Goal: Task Accomplishment & Management: Manage account settings

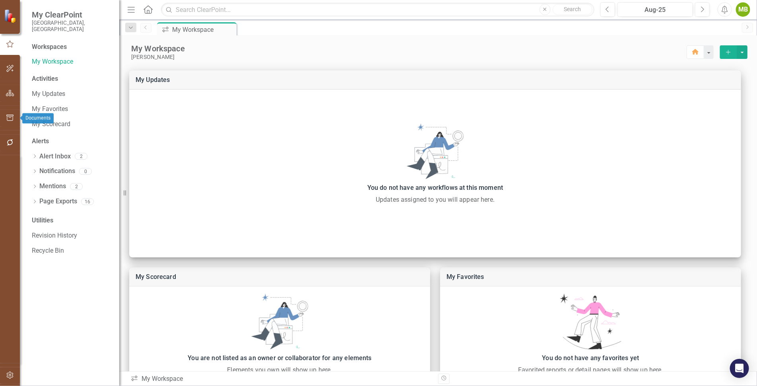
click at [8, 116] on icon "button" at bounding box center [10, 117] width 8 height 6
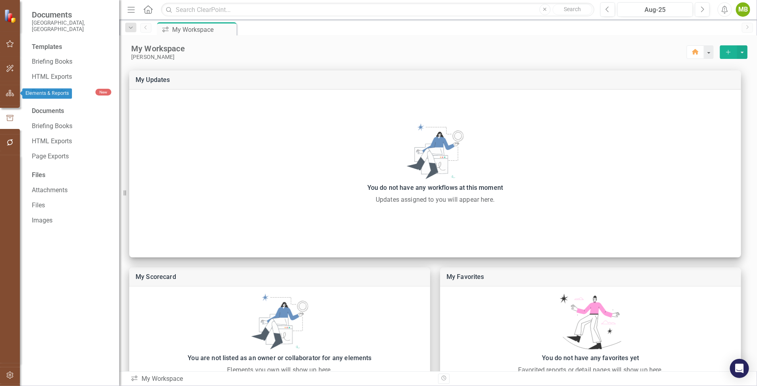
click at [7, 91] on icon "button" at bounding box center [10, 93] width 8 height 6
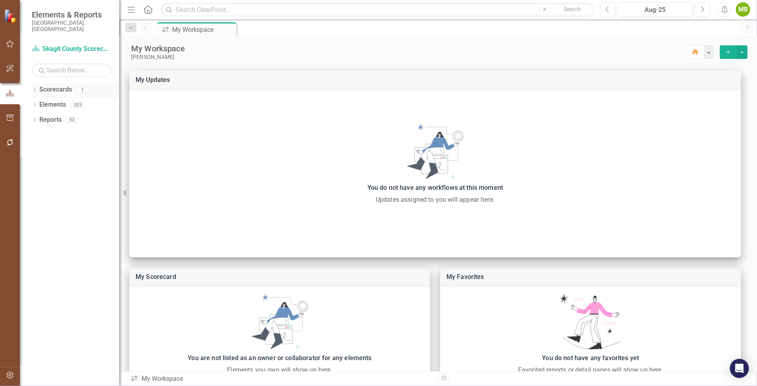
click at [48, 85] on link "Scorecards" at bounding box center [55, 89] width 33 height 9
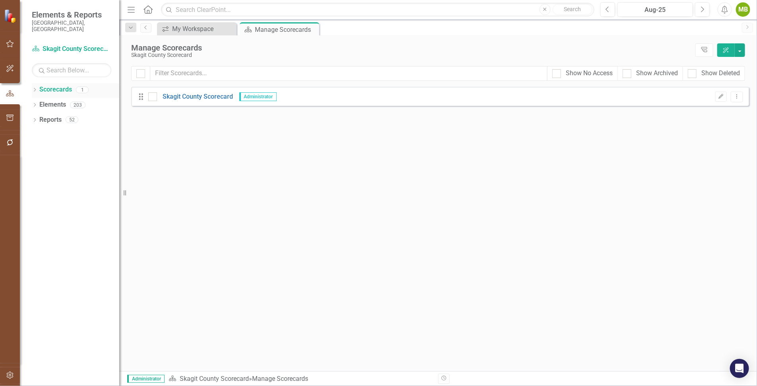
click at [35, 88] on icon "Dropdown" at bounding box center [35, 90] width 6 height 4
click at [59, 100] on link "Skagit County Scorecard" at bounding box center [82, 104] width 76 height 9
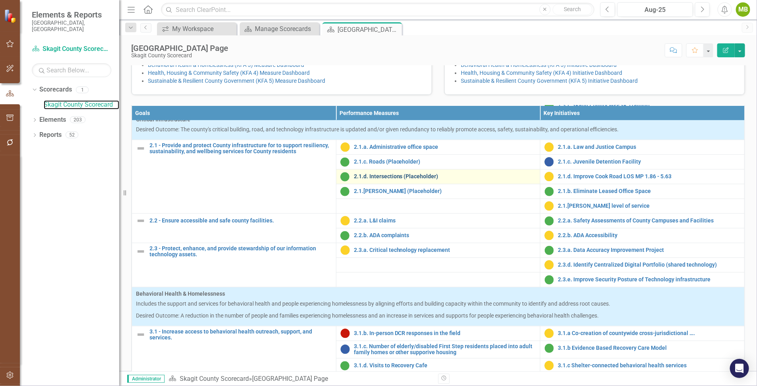
scroll to position [248, 0]
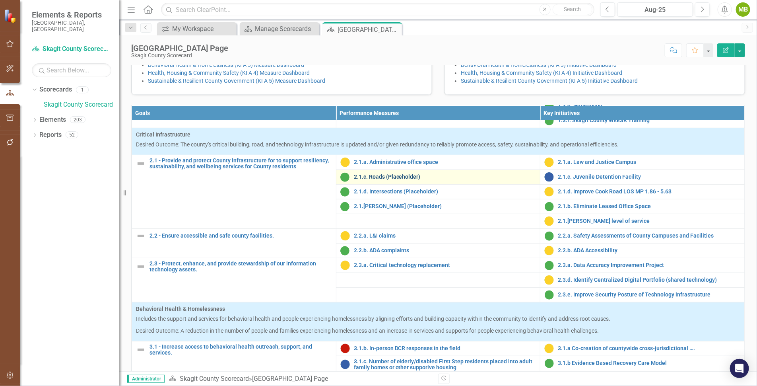
click at [374, 180] on link "2.1.c. Roads (Placeholder)" at bounding box center [445, 177] width 182 height 6
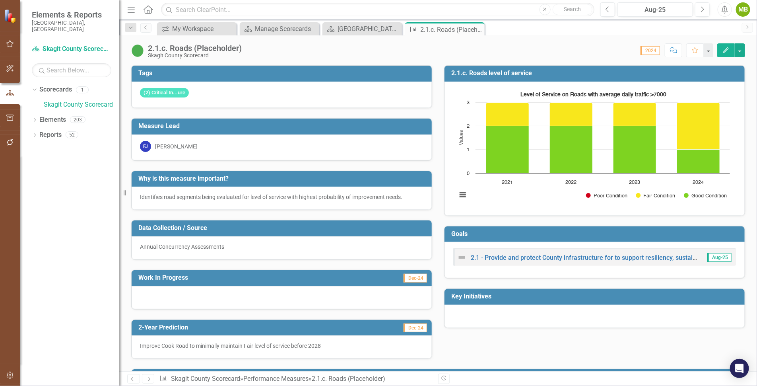
click at [728, 47] on icon "Edit" at bounding box center [725, 50] width 7 height 6
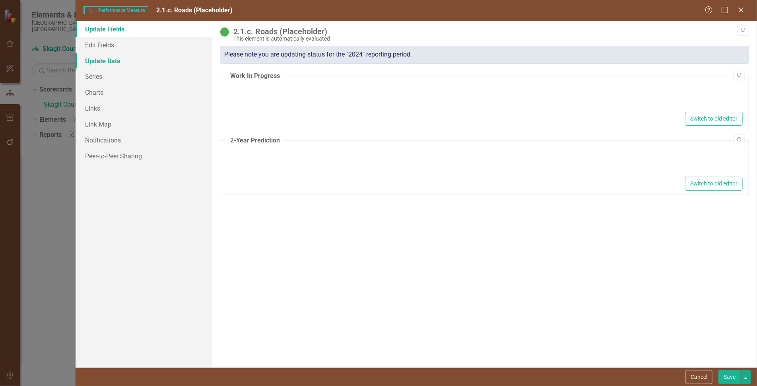
type textarea "<p>Improve Cook Road to minimally maintain Fair level of service before 2028</p>"
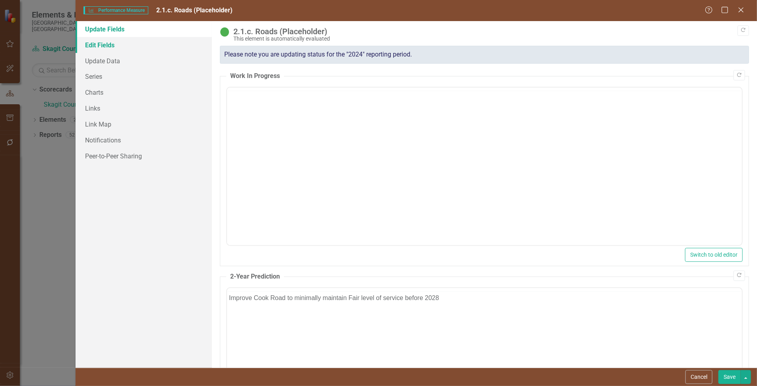
click at [99, 48] on link "Edit Fields" at bounding box center [144, 45] width 136 height 16
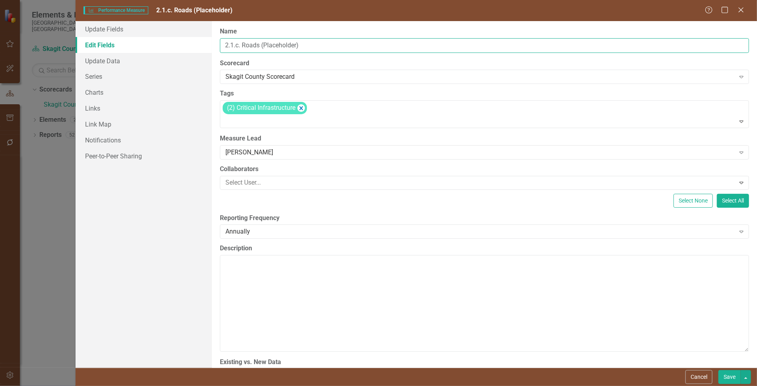
click at [238, 43] on input "2.1.c. Roads (Placeholder)" at bounding box center [484, 45] width 529 height 15
type input "2.1.b. Roads (Placeholder)"
click at [731, 372] on button "Save" at bounding box center [729, 377] width 22 height 14
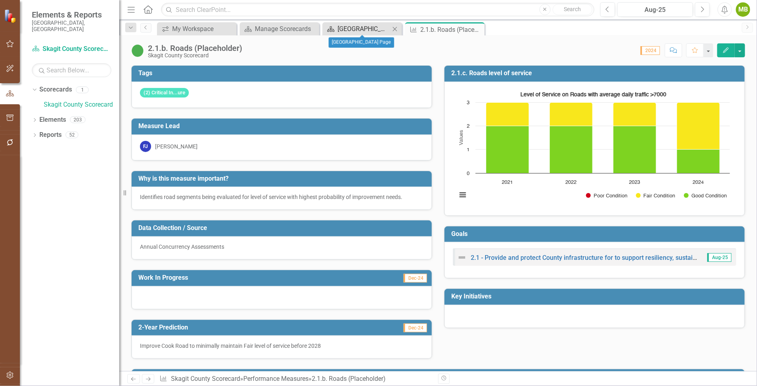
click at [354, 28] on div "[GEOGRAPHIC_DATA] Page" at bounding box center [364, 29] width 52 height 10
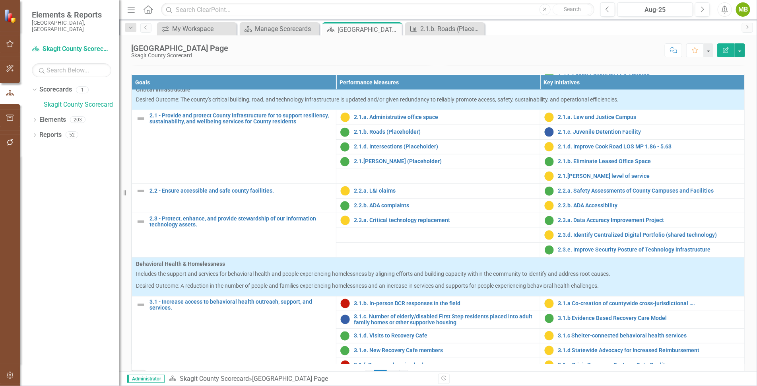
scroll to position [267, 0]
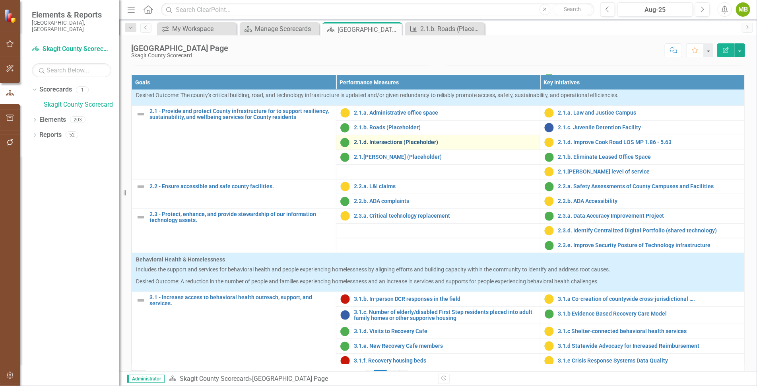
click at [368, 145] on link "2.1.d. Intersections (Placeholder)" at bounding box center [445, 142] width 182 height 6
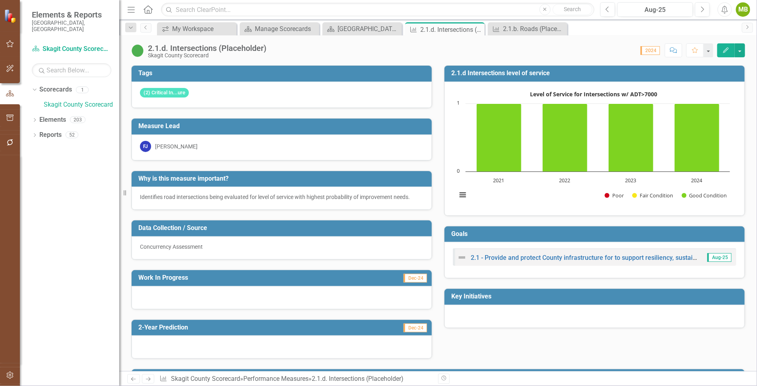
click at [724, 48] on icon "Edit" at bounding box center [725, 50] width 7 height 6
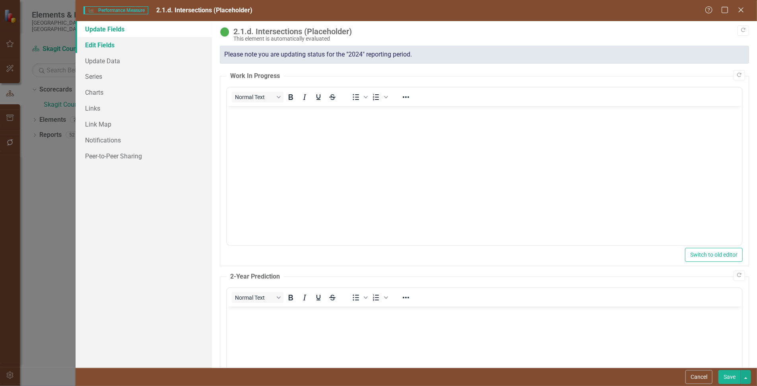
click at [114, 43] on link "Edit Fields" at bounding box center [144, 45] width 136 height 16
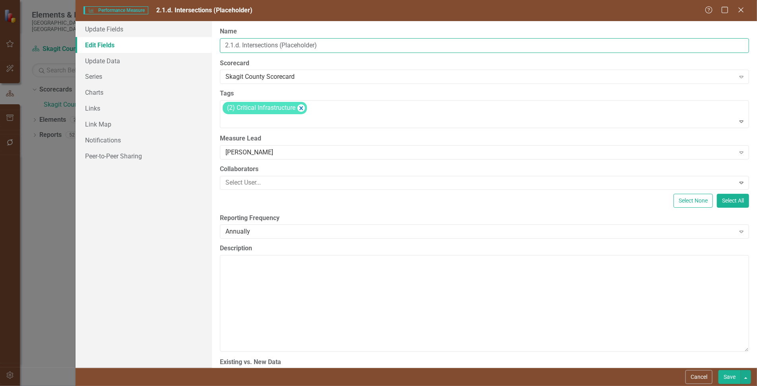
click at [239, 46] on input "2.1.d. Intersections (Placeholder)" at bounding box center [484, 45] width 529 height 15
type input "2.1.c. Intersections (Placeholder)"
click at [728, 378] on button "Save" at bounding box center [729, 377] width 22 height 14
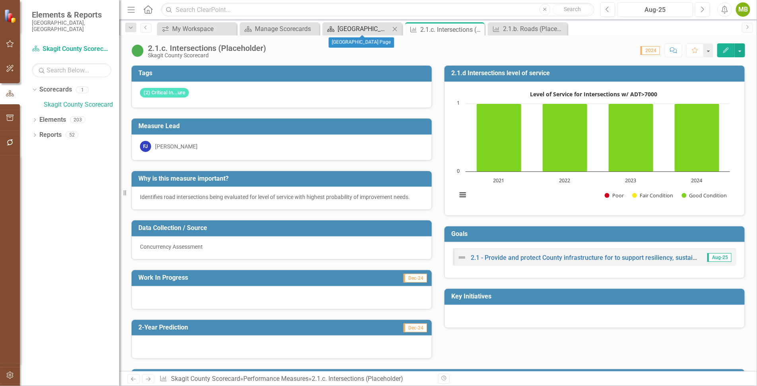
click at [349, 25] on div "[GEOGRAPHIC_DATA] Page" at bounding box center [364, 29] width 52 height 10
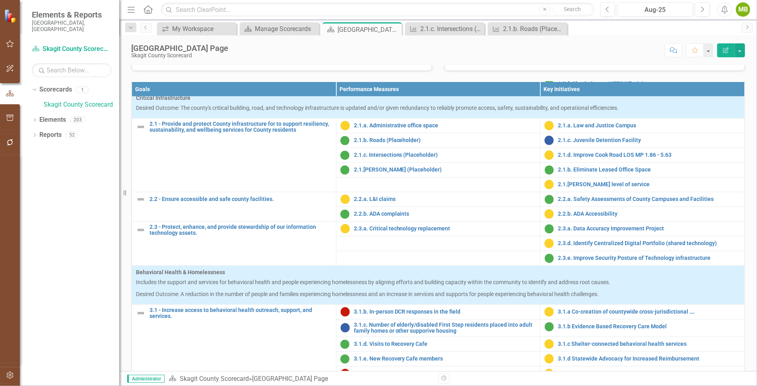
scroll to position [258, 0]
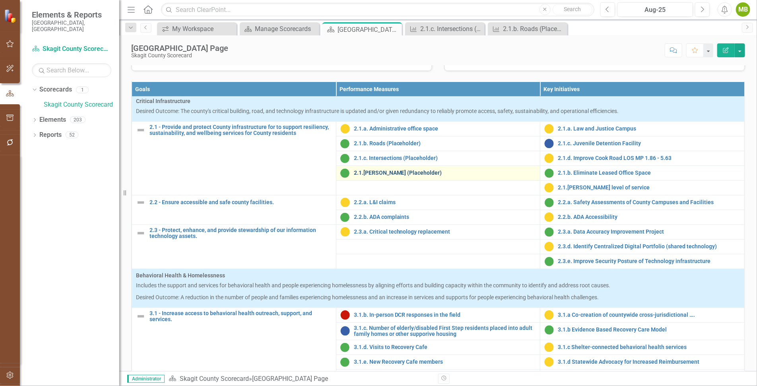
click at [376, 176] on link "2.1.[PERSON_NAME] (Placeholder)" at bounding box center [445, 173] width 182 height 6
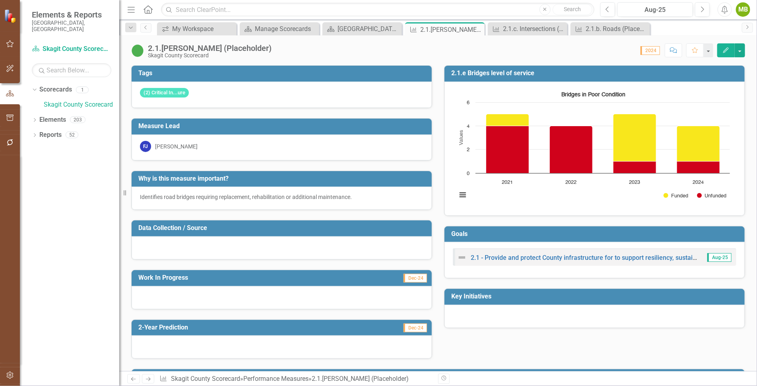
click at [726, 50] on icon "Edit" at bounding box center [725, 50] width 7 height 6
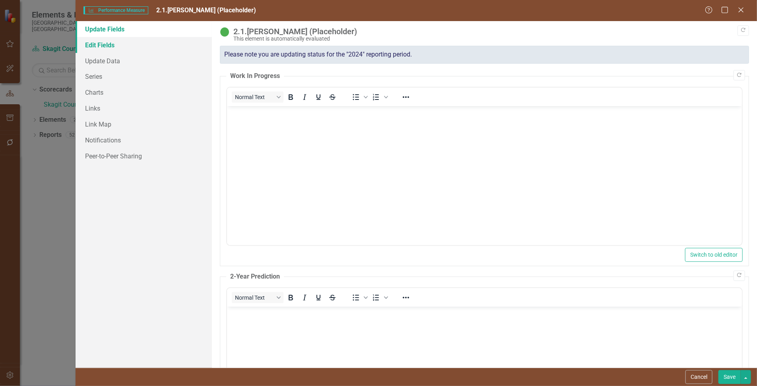
click at [96, 45] on link "Edit Fields" at bounding box center [144, 45] width 136 height 16
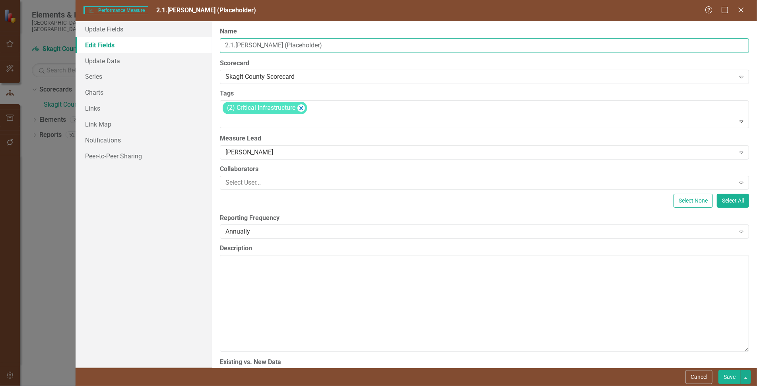
click at [239, 45] on input "2.1.[PERSON_NAME] (Placeholder)" at bounding box center [484, 45] width 529 height 15
type input "2.1.[PERSON_NAME] (Placeholder)"
click at [730, 376] on button "Save" at bounding box center [729, 377] width 22 height 14
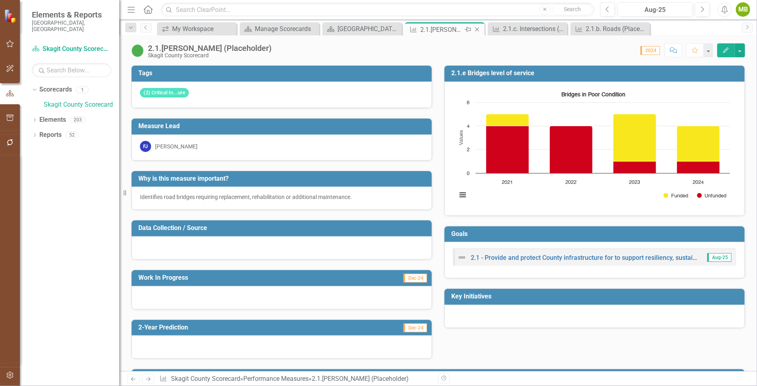
click at [477, 28] on icon "Close" at bounding box center [477, 29] width 8 height 6
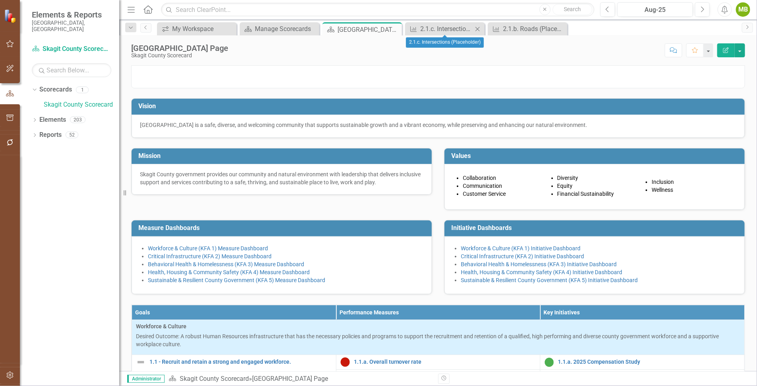
click at [476, 28] on icon "Close" at bounding box center [478, 29] width 8 height 6
click at [480, 29] on icon "Close" at bounding box center [478, 29] width 8 height 6
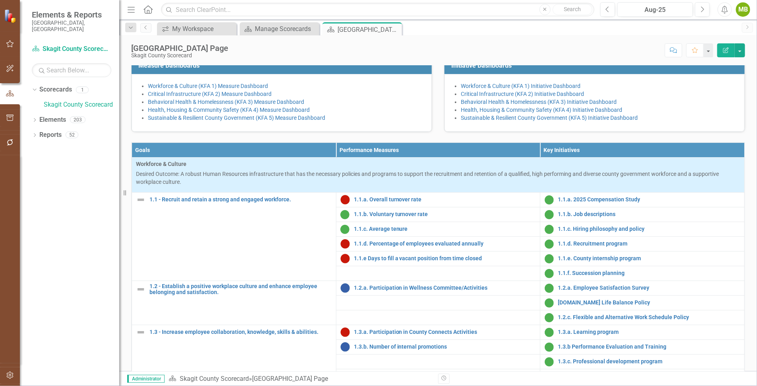
scroll to position [163, 0]
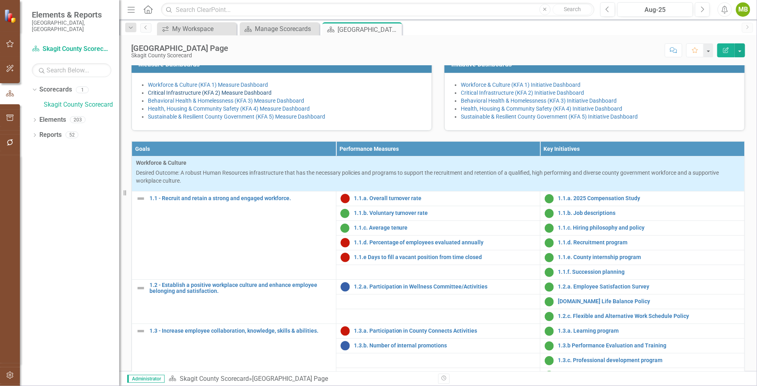
click at [200, 96] on link "Critical Infrastructure (KFA 2) Measure Dashboard" at bounding box center [210, 92] width 124 height 6
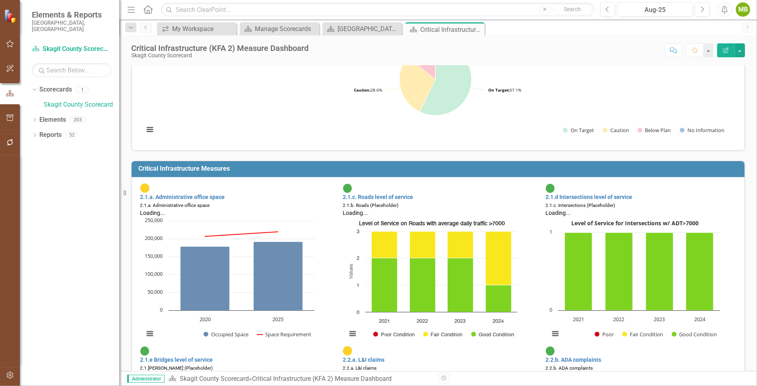
scroll to position [83, 0]
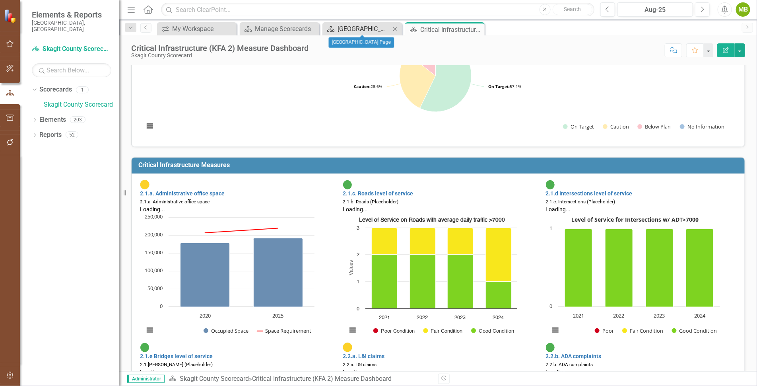
click at [342, 26] on div "[GEOGRAPHIC_DATA] Page" at bounding box center [364, 29] width 52 height 10
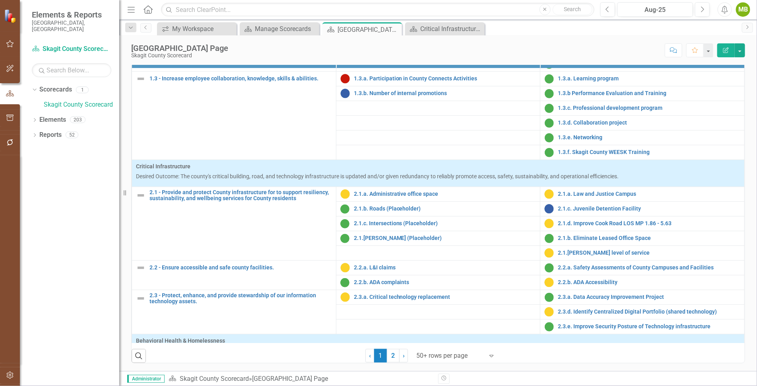
scroll to position [192, 0]
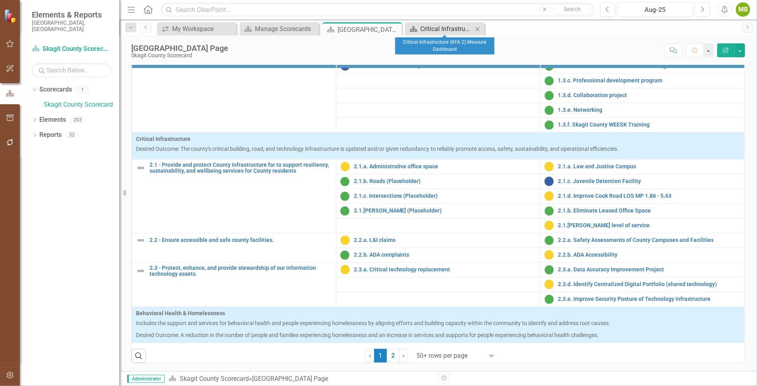
click at [428, 28] on div "Critical Infrastructure (KFA 2) Measure Dashboard" at bounding box center [446, 29] width 52 height 10
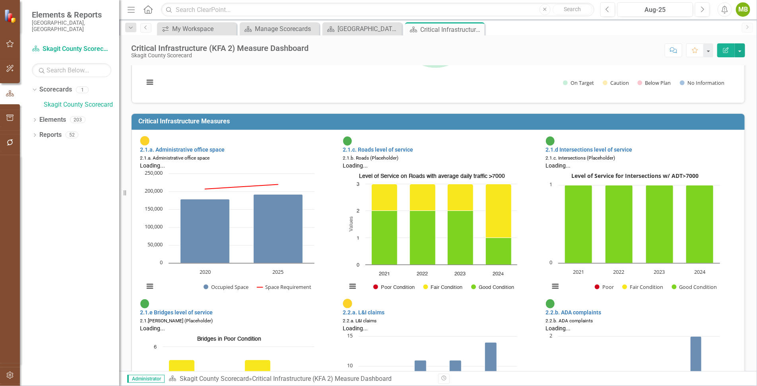
scroll to position [124, 0]
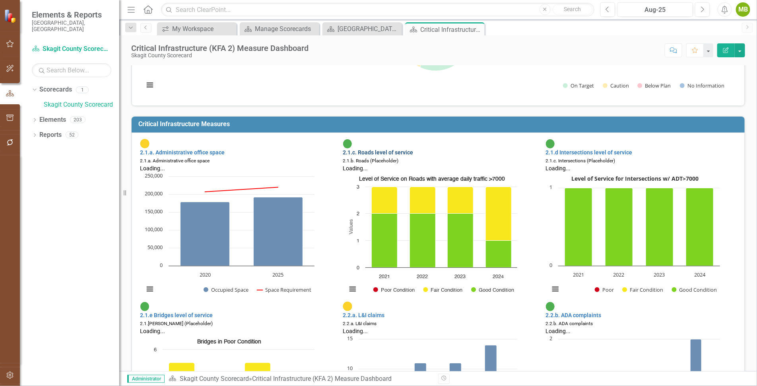
click at [399, 149] on link "2.1.c. Roads level of service" at bounding box center [378, 152] width 70 height 6
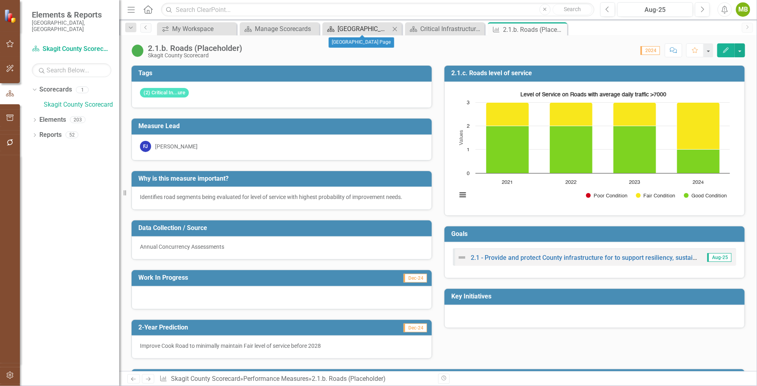
click at [351, 29] on div "[GEOGRAPHIC_DATA] Page" at bounding box center [364, 29] width 52 height 10
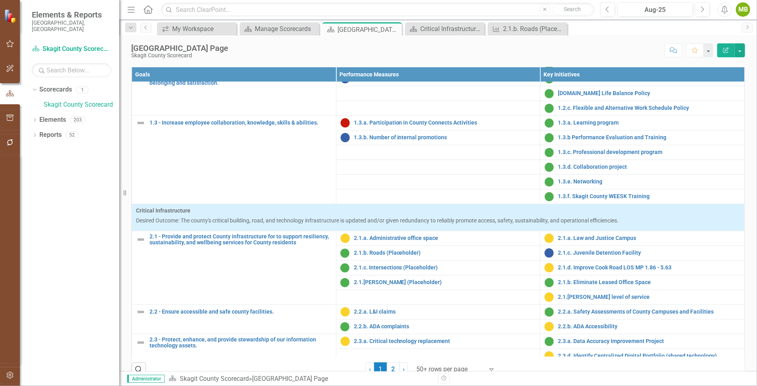
scroll to position [137, 0]
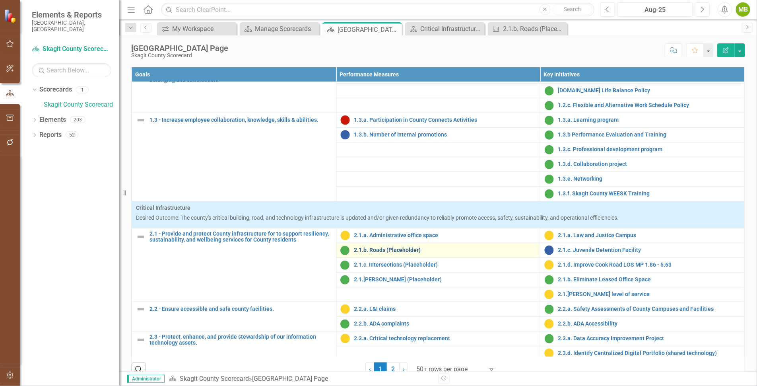
click at [374, 253] on link "2.1.b. Roads (Placeholder)" at bounding box center [445, 250] width 182 height 6
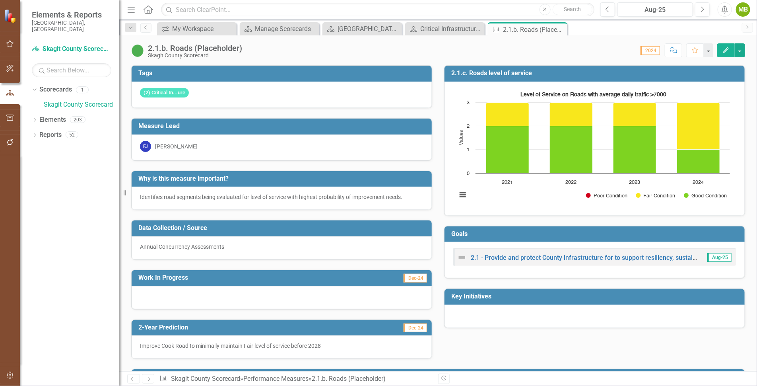
click at [726, 48] on icon "Edit" at bounding box center [725, 50] width 7 height 6
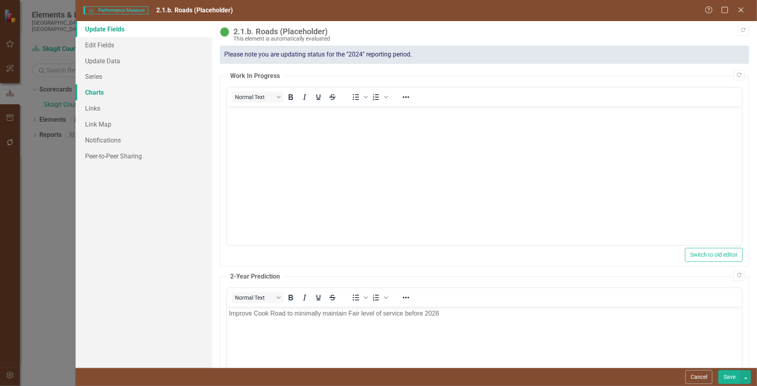
click at [103, 95] on link "Charts" at bounding box center [144, 92] width 136 height 16
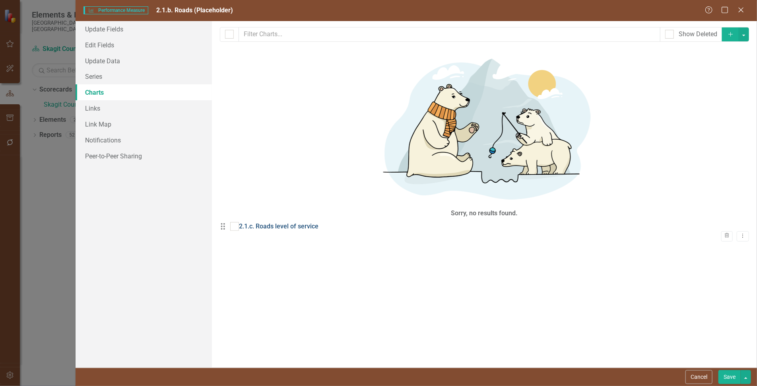
click at [291, 222] on link "2.1.c. Roads level of service" at bounding box center [279, 226] width 80 height 9
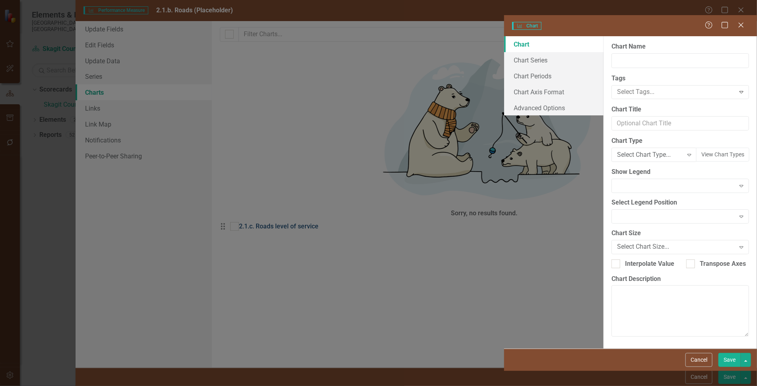
type input "2.1.c. Roads level of service"
type input "Level of Service on Roads with average daily traffic >7000"
checkbox input "true"
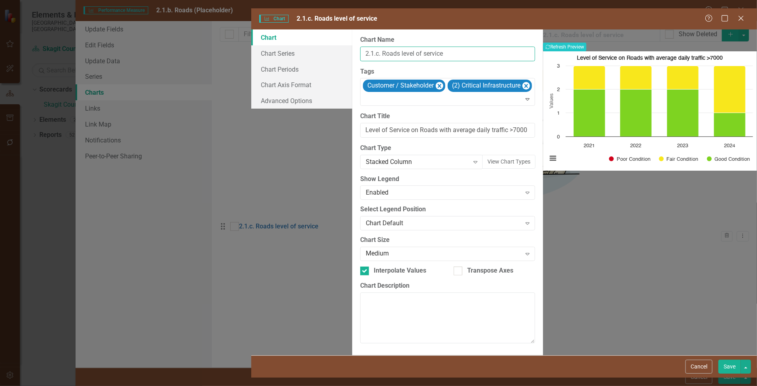
click at [360, 48] on input "2.1.c. Roads level of service" at bounding box center [447, 54] width 175 height 15
type input "2.1.b. Roads level of service"
click at [732, 373] on button "Save" at bounding box center [729, 366] width 22 height 14
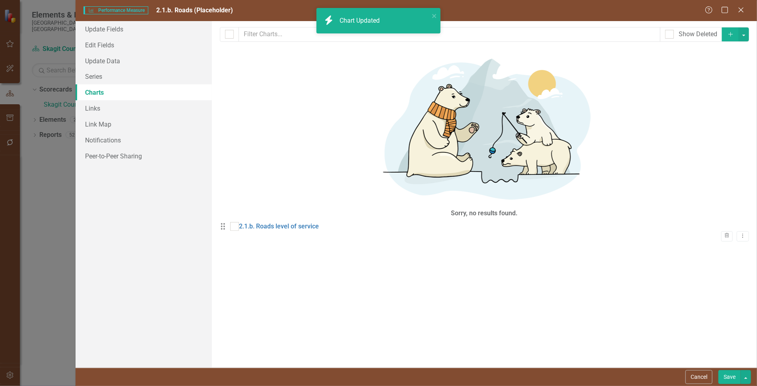
click at [728, 371] on button "Save" at bounding box center [729, 377] width 22 height 14
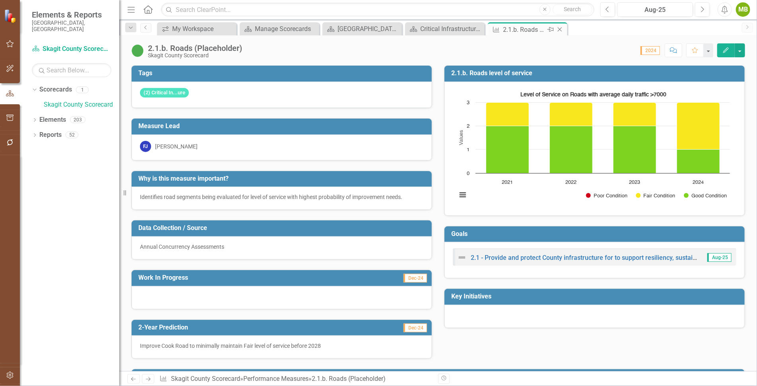
click at [561, 28] on icon at bounding box center [560, 29] width 4 height 4
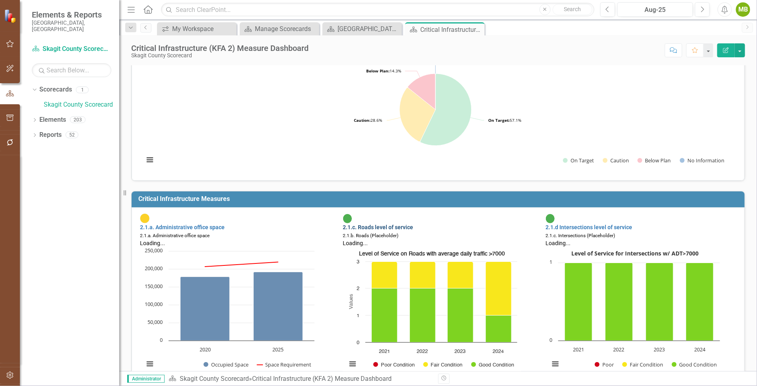
scroll to position [0, 0]
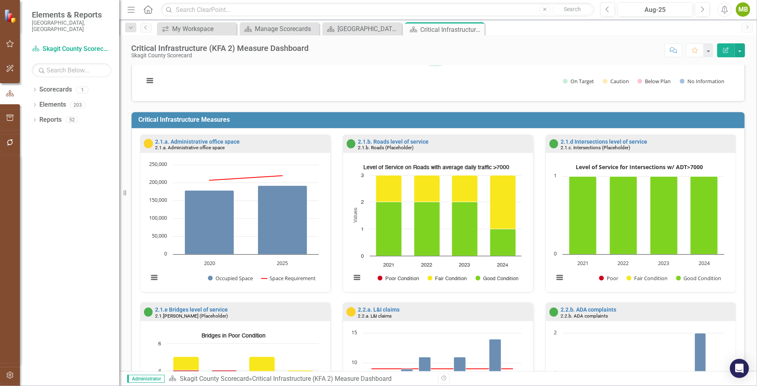
scroll to position [122, 0]
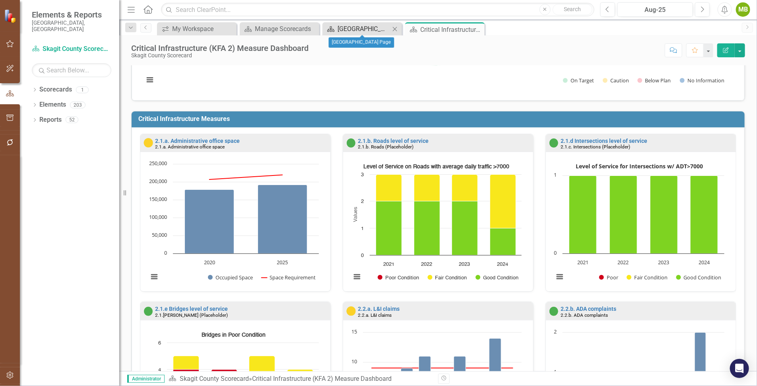
click at [355, 27] on div "[GEOGRAPHIC_DATA] Page" at bounding box center [364, 29] width 52 height 10
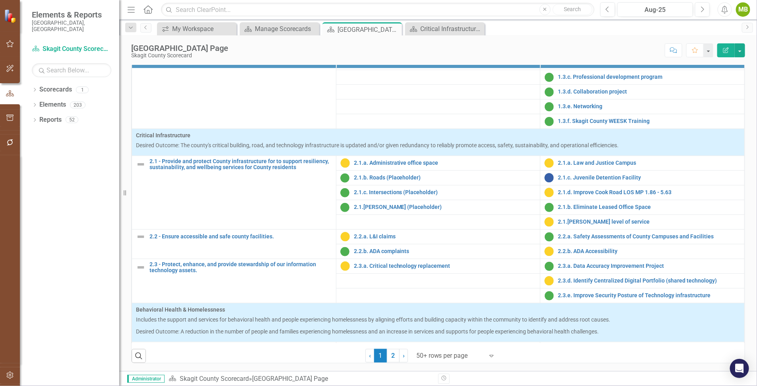
scroll to position [196, 0]
click at [429, 29] on div "Critical Infrastructure (KFA 2) Measure Dashboard" at bounding box center [446, 29] width 52 height 10
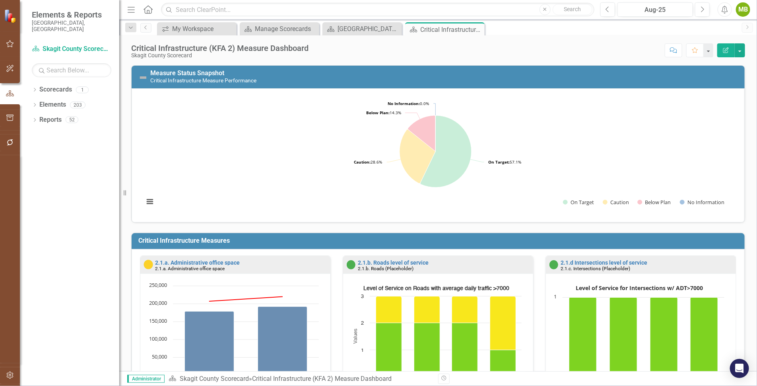
click at [602, 258] on div "2.1.d Intersections level of service 2.1.c. Intersections (Placeholder)" at bounding box center [641, 264] width 190 height 17
click at [575, 262] on link "2.1.d Intersections level of service" at bounding box center [604, 262] width 87 height 6
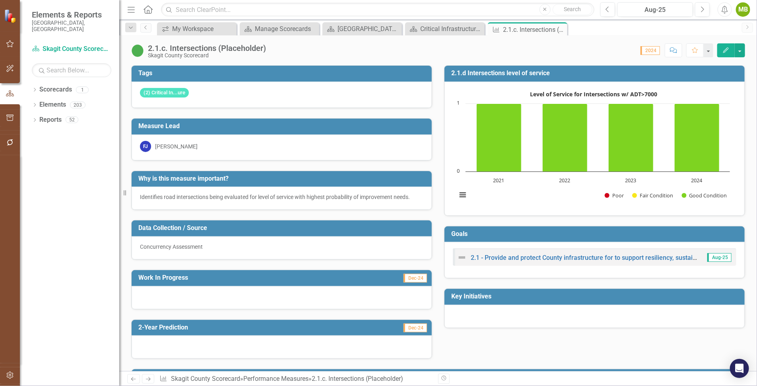
click at [724, 50] on icon "button" at bounding box center [726, 50] width 6 height 6
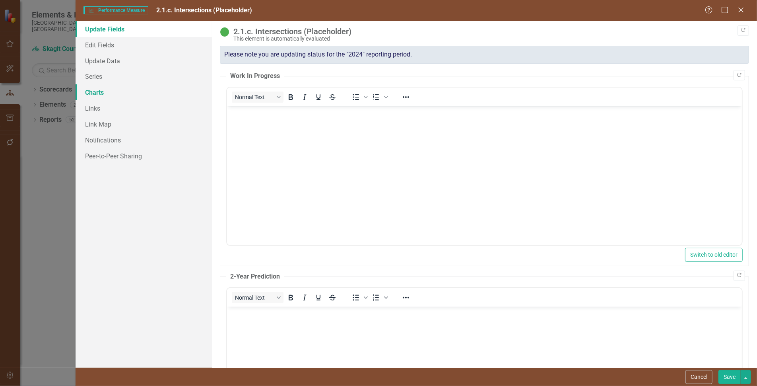
click at [100, 91] on link "Charts" at bounding box center [144, 92] width 136 height 16
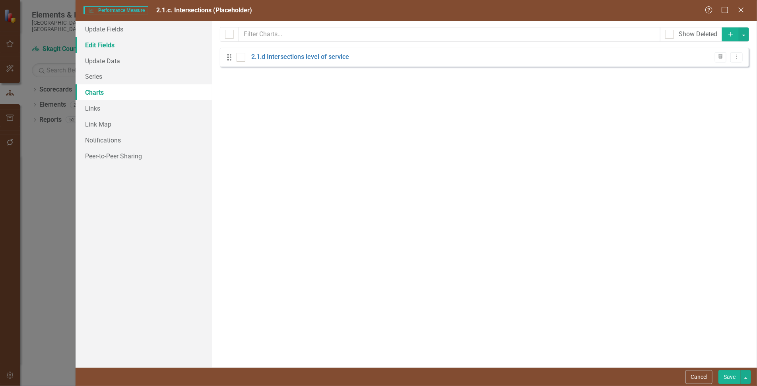
click at [107, 49] on link "Edit Fields" at bounding box center [144, 45] width 136 height 16
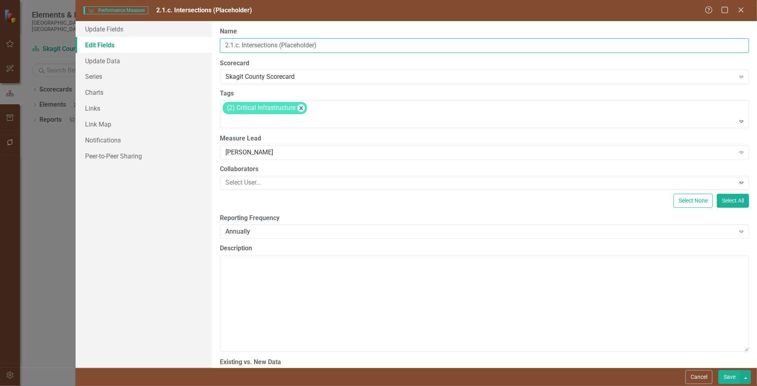
click at [238, 46] on input "2.1.c. Intersections (Placeholder)" at bounding box center [484, 45] width 529 height 15
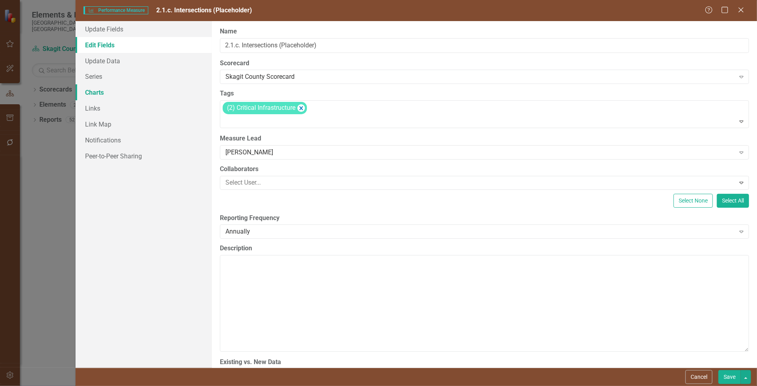
click at [92, 93] on link "Charts" at bounding box center [144, 92] width 136 height 16
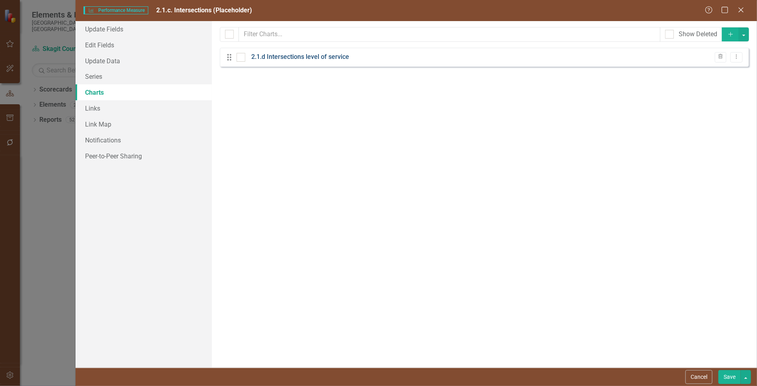
click at [281, 56] on link "2.1.d Intersections level of service" at bounding box center [300, 56] width 98 height 9
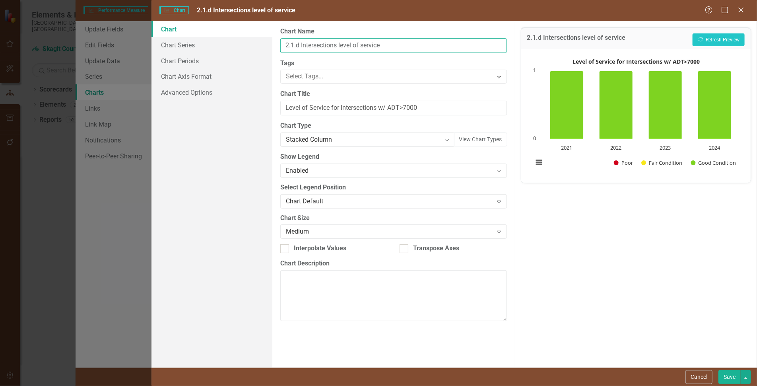
click at [299, 43] on input "2.1.d Intersections level of service" at bounding box center [393, 45] width 226 height 15
type input "2.1.c Intersections level of service"
click at [730, 377] on button "Save" at bounding box center [729, 377] width 22 height 14
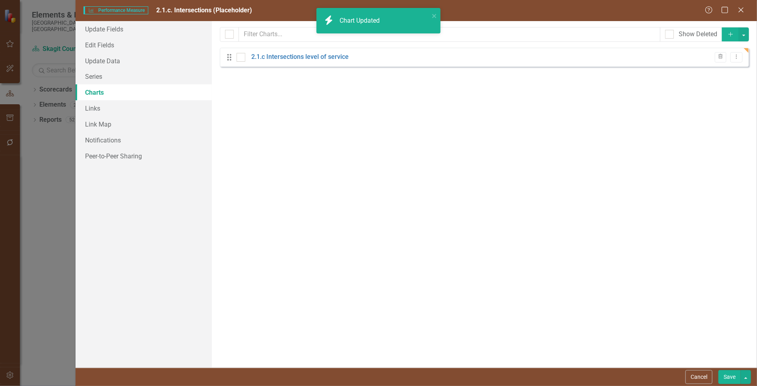
click at [731, 380] on button "Save" at bounding box center [729, 377] width 22 height 14
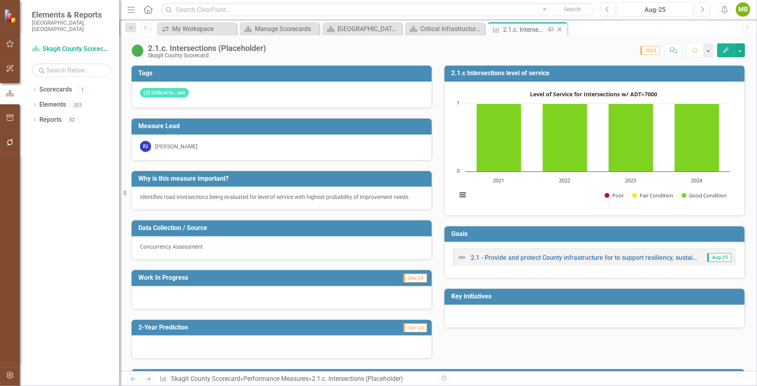
click at [559, 26] on icon "Close" at bounding box center [560, 29] width 8 height 6
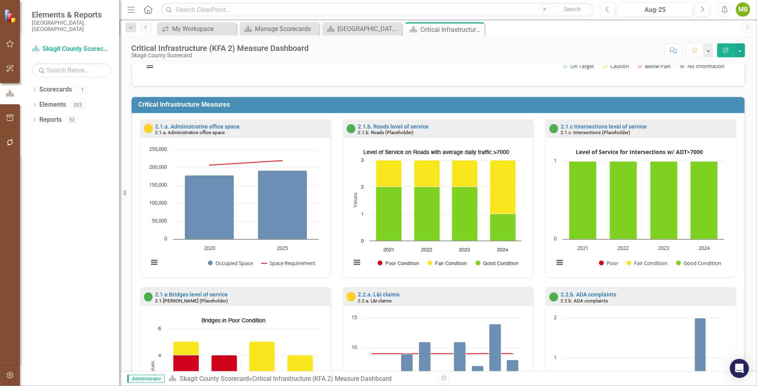
scroll to position [0, 0]
click at [209, 292] on link "2.1.e Bridges level of service" at bounding box center [191, 294] width 73 height 6
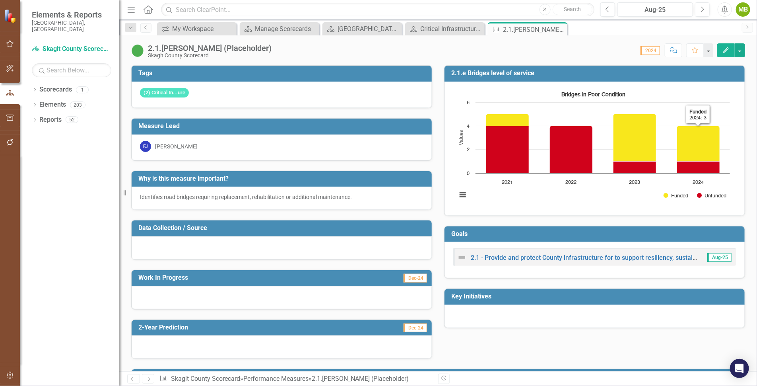
click at [726, 49] on icon "Edit" at bounding box center [725, 50] width 7 height 6
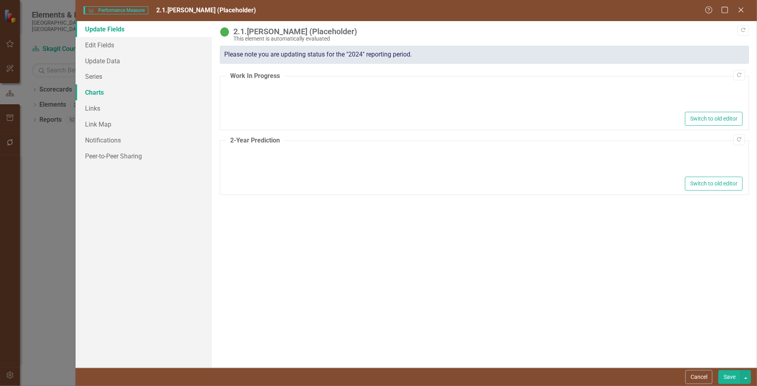
click at [103, 93] on link "Charts" at bounding box center [144, 92] width 136 height 16
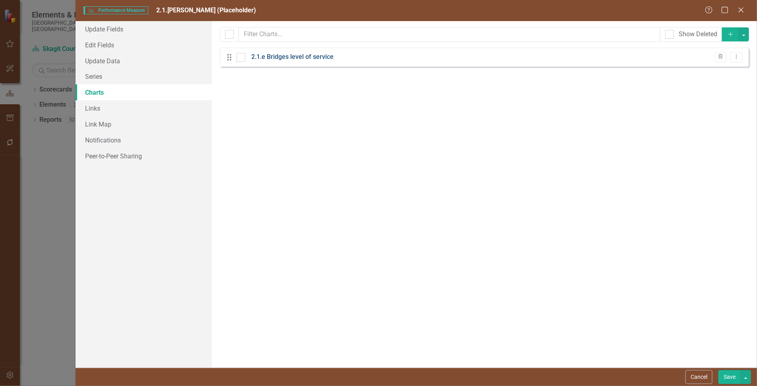
click at [294, 57] on link "2.1.e Bridges level of service" at bounding box center [292, 56] width 82 height 9
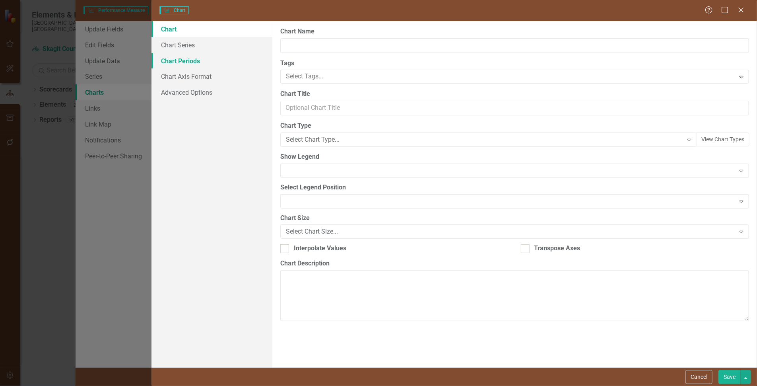
type input "2.1.e Bridges level of service"
type input "Bridges in Poor Condition"
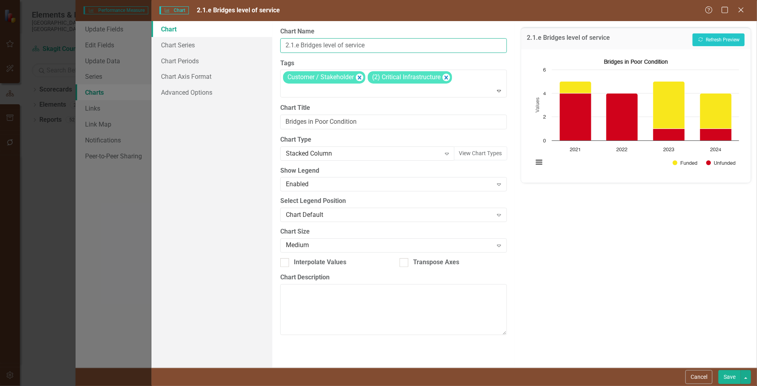
click at [299, 46] on input "2.1.e Bridges level of service" at bounding box center [393, 45] width 226 height 15
type input "2.1.d Bridges level of service"
click at [732, 375] on button "Save" at bounding box center [729, 377] width 22 height 14
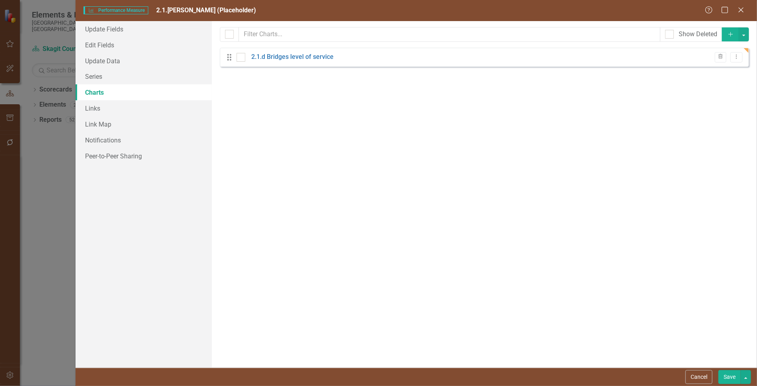
click at [731, 376] on button "Save" at bounding box center [729, 377] width 22 height 14
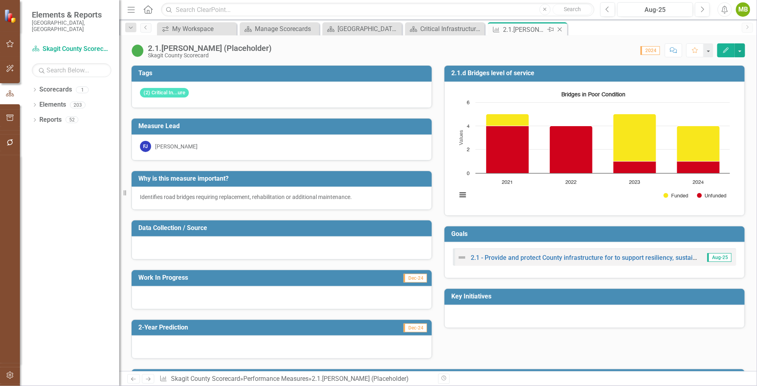
click at [559, 28] on icon "Close" at bounding box center [560, 29] width 8 height 6
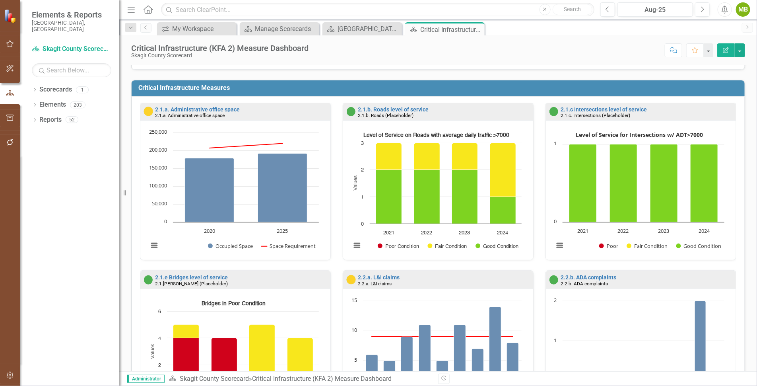
scroll to position [147, 0]
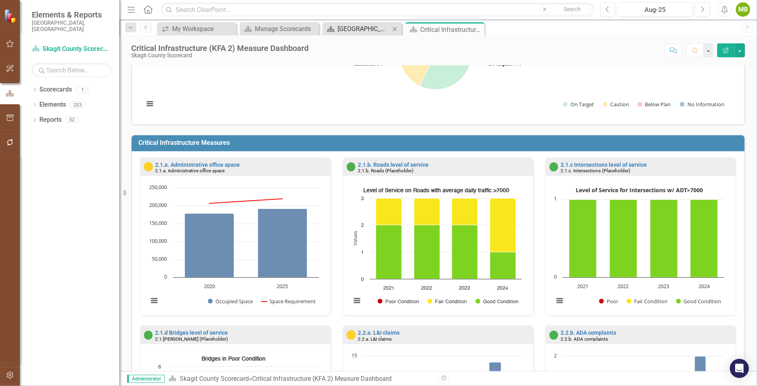
click at [363, 29] on div "[GEOGRAPHIC_DATA] Page" at bounding box center [364, 29] width 52 height 10
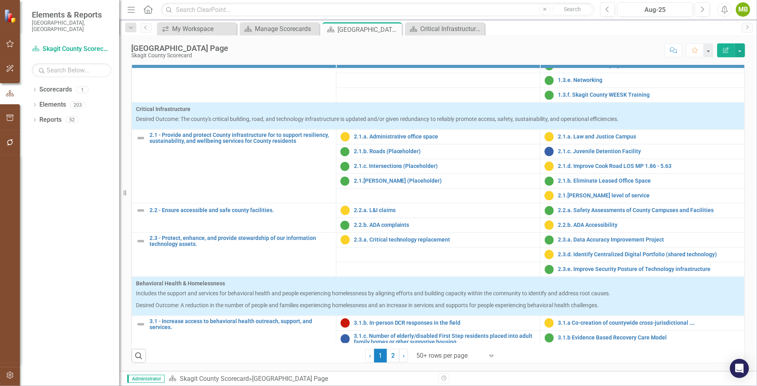
scroll to position [227, 0]
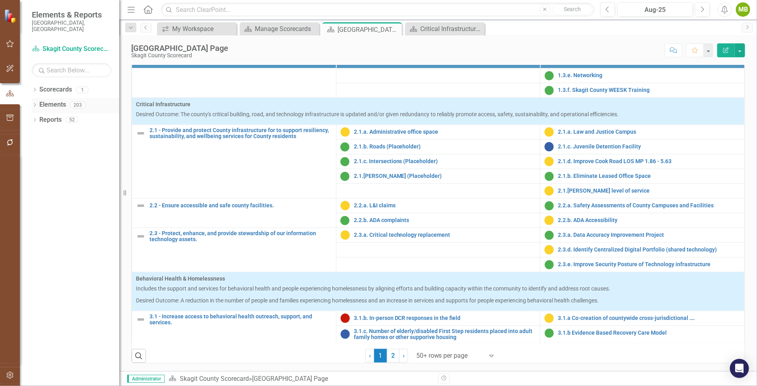
click at [32, 103] on icon "Dropdown" at bounding box center [35, 105] width 6 height 4
click at [63, 146] on link "Key Initiative Key Initiatives" at bounding box center [68, 150] width 51 height 9
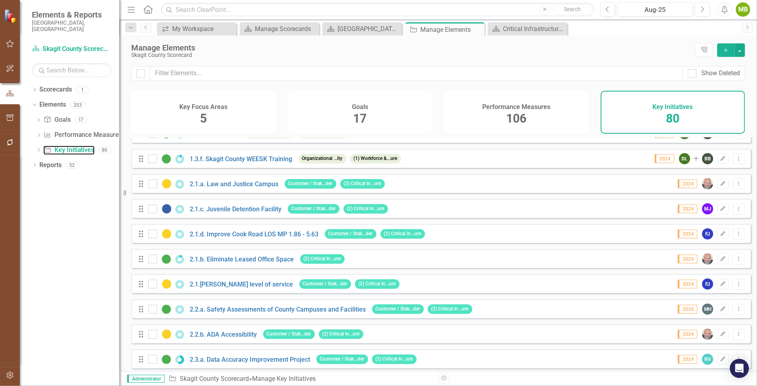
scroll to position [341, 0]
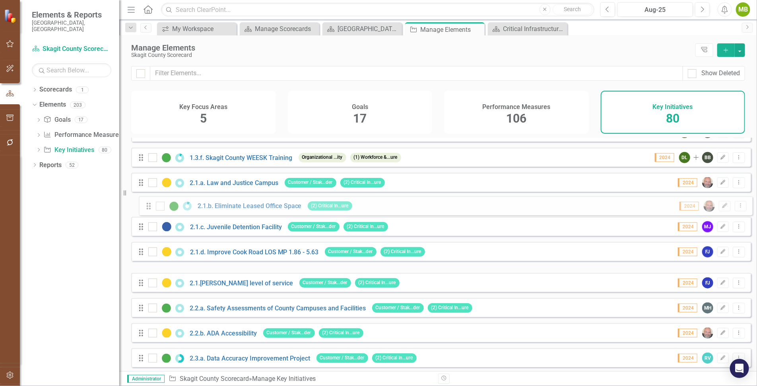
drag, startPoint x: 141, startPoint y: 265, endPoint x: 148, endPoint y: 208, distance: 57.4
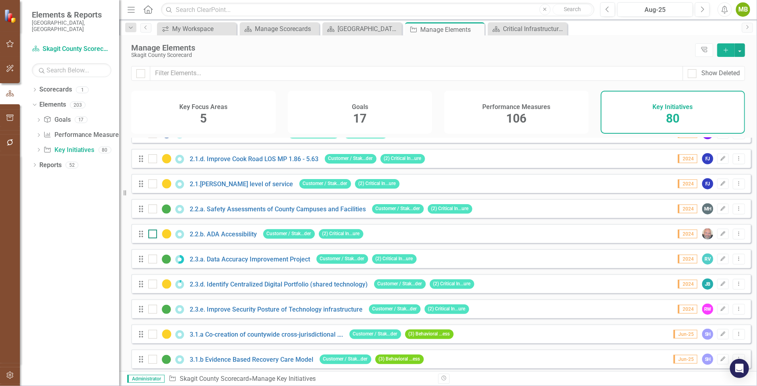
scroll to position [441, 0]
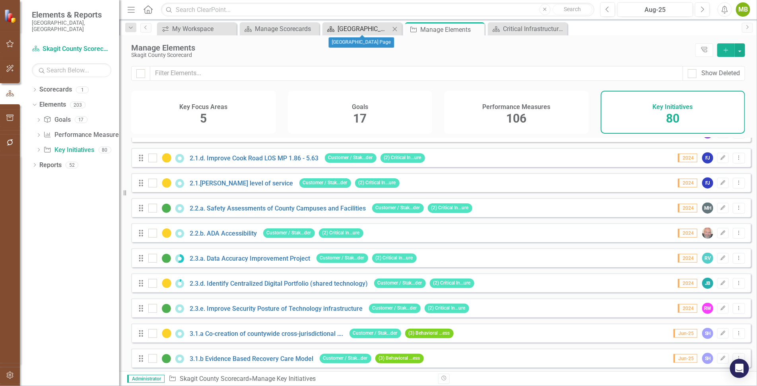
click at [372, 26] on div "[GEOGRAPHIC_DATA] Page" at bounding box center [364, 29] width 52 height 10
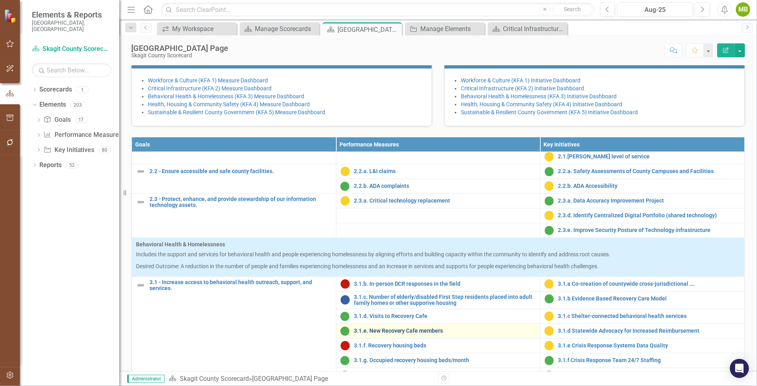
scroll to position [343, 0]
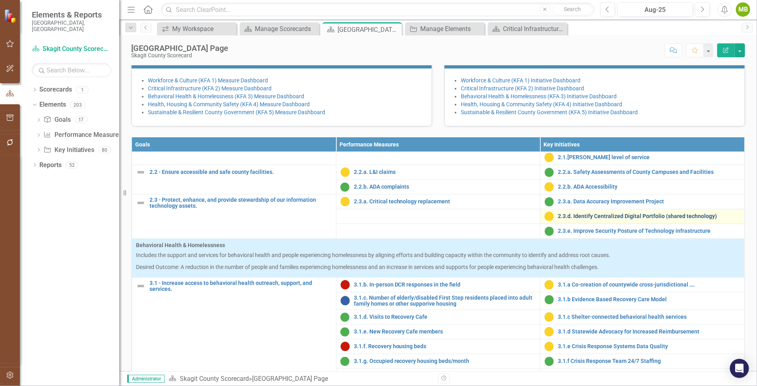
click at [572, 219] on link "2.3.d. Identify Centralized Digital Portfolio (shared technology)" at bounding box center [649, 216] width 182 height 6
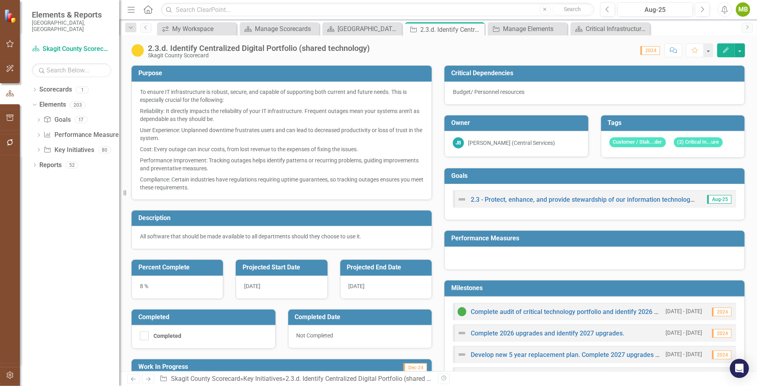
click at [727, 43] on button "Edit" at bounding box center [725, 50] width 17 height 14
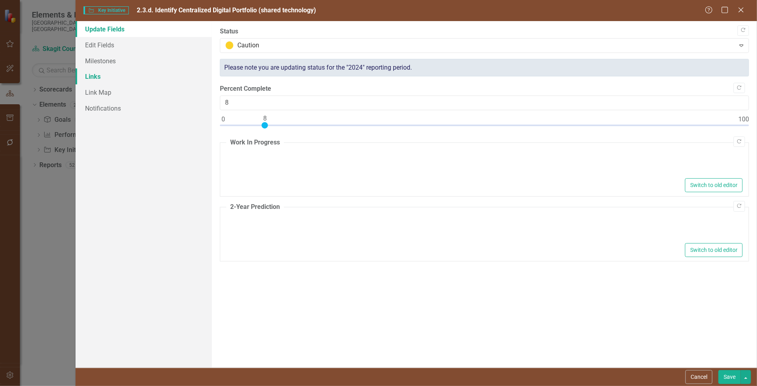
type textarea "<p>We've identified an Asset System that could be expanded.</p>"
type textarea "<p>Recommendation to expand system to include drain and dike tracking features<…"
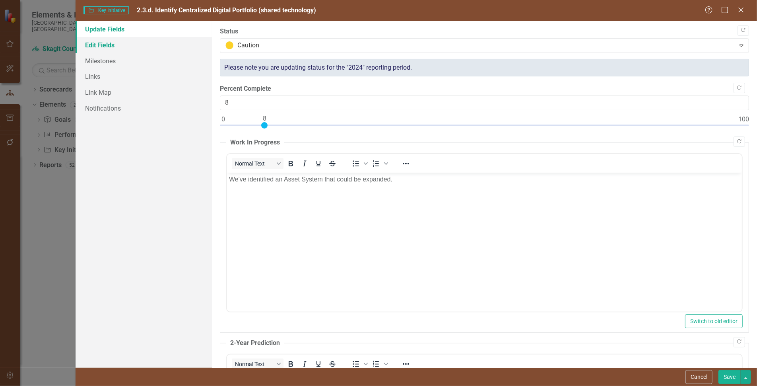
click at [107, 44] on link "Edit Fields" at bounding box center [144, 45] width 136 height 16
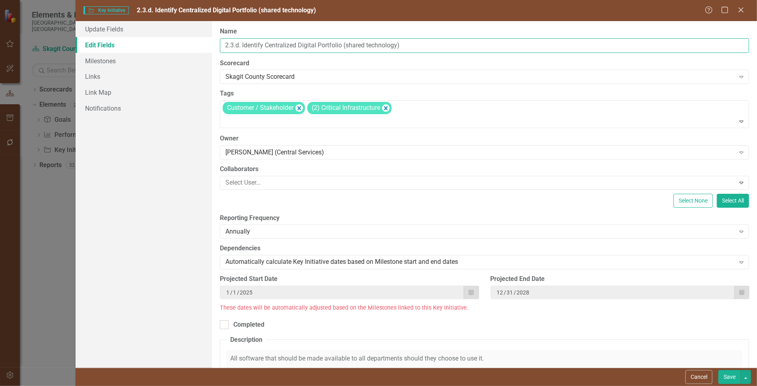
click at [239, 43] on input "2.3.d. Identify Centralized Digital Portfolio (shared technology)" at bounding box center [484, 45] width 529 height 15
type input "2.3.b. Identify Centralized Digital Portfolio (shared technology)"
click at [731, 376] on button "Save" at bounding box center [729, 377] width 22 height 14
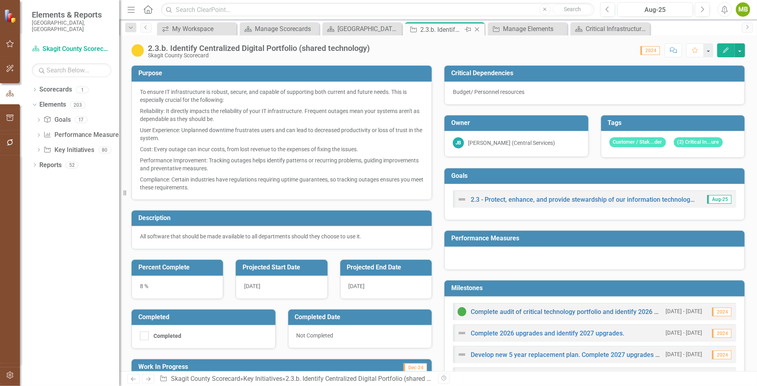
click at [475, 28] on icon "Close" at bounding box center [477, 29] width 8 height 6
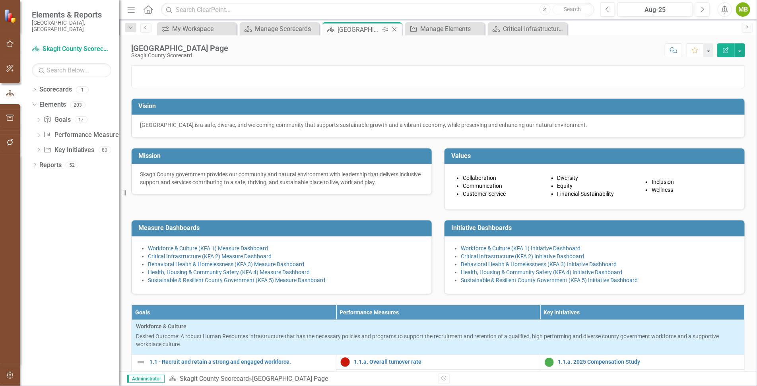
click at [373, 29] on div "[GEOGRAPHIC_DATA] Page" at bounding box center [359, 30] width 43 height 10
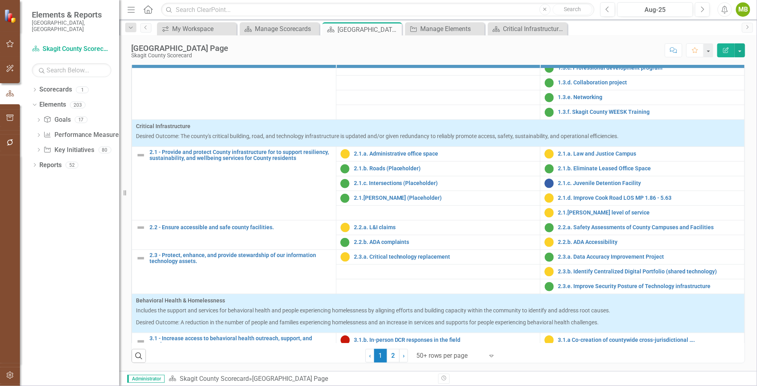
scroll to position [206, 0]
click at [579, 284] on link "2.3.e. Improve Security Posture of Technology infrastructure" at bounding box center [649, 285] width 182 height 6
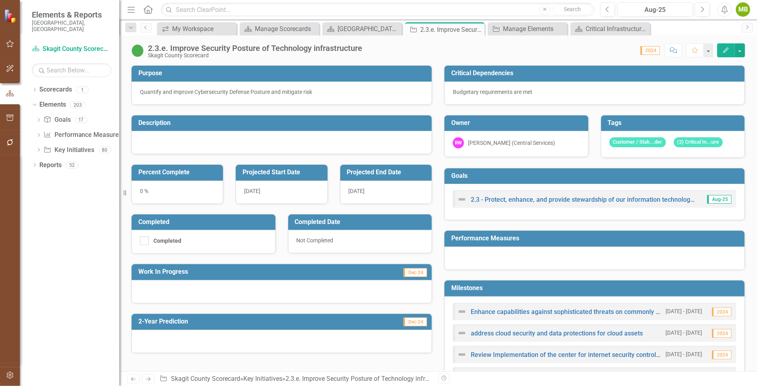
click at [727, 47] on icon "Edit" at bounding box center [725, 50] width 7 height 6
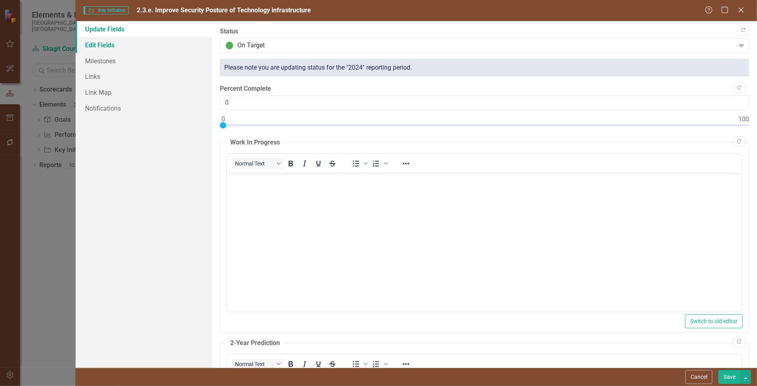
click at [99, 47] on link "Edit Fields" at bounding box center [144, 45] width 136 height 16
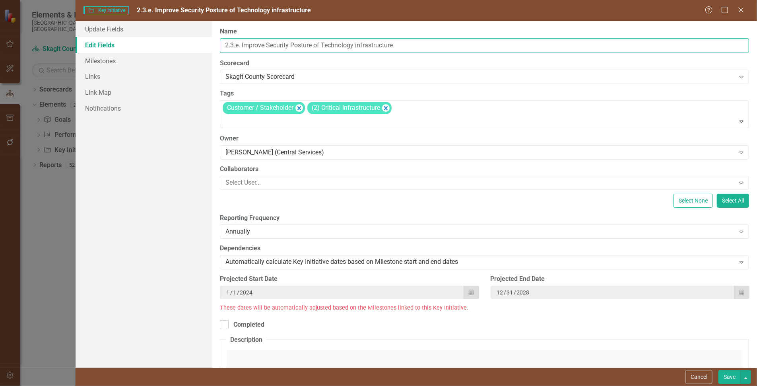
click at [239, 45] on input "2.3.e. Improve Security Posture of Technology infrastructure" at bounding box center [484, 45] width 529 height 15
type input "2.3.c. Improve Security Posture of Technology infrastructure"
click at [732, 372] on button "Save" at bounding box center [729, 377] width 22 height 14
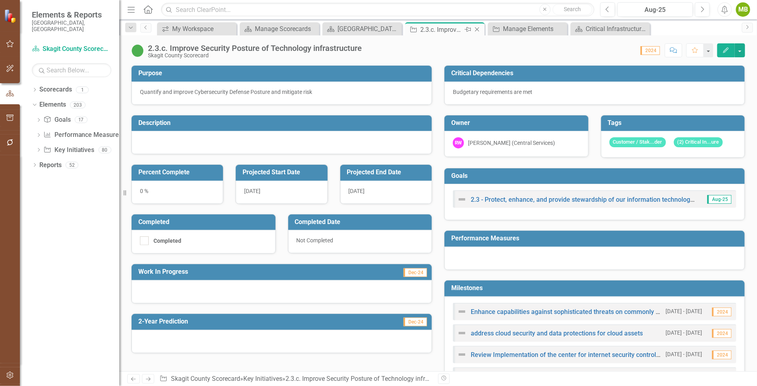
click at [476, 28] on icon at bounding box center [477, 29] width 4 height 4
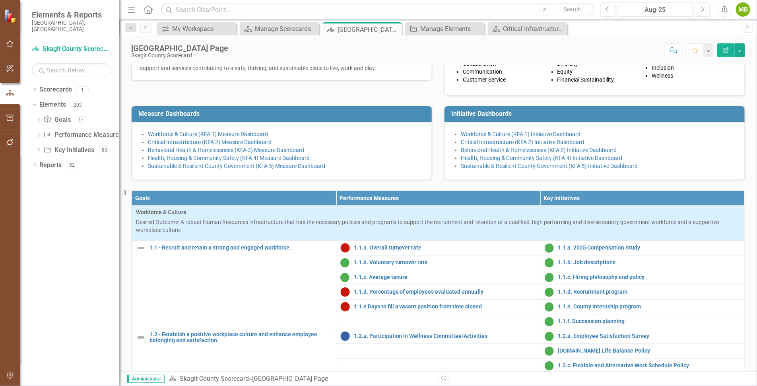
scroll to position [147, 0]
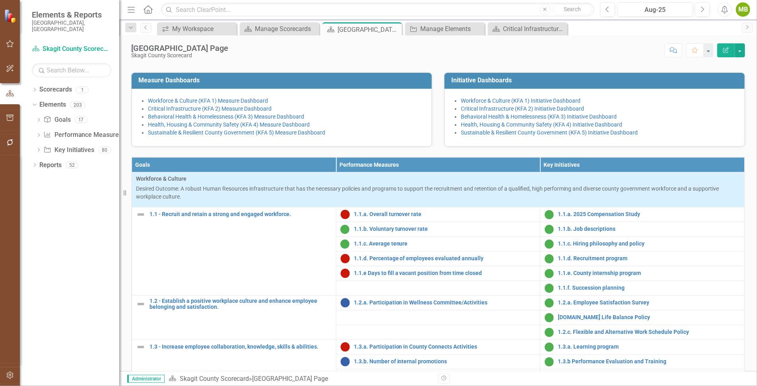
click at [465, 84] on h3 "Initiative Dashboards" at bounding box center [595, 80] width 289 height 7
click at [488, 112] on link "Critical Infrastructure (KFA 2) Initiative Dashboard" at bounding box center [522, 108] width 123 height 6
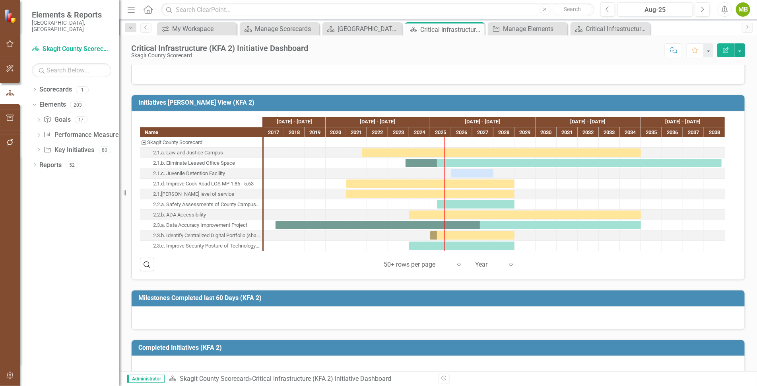
scroll to position [249, 0]
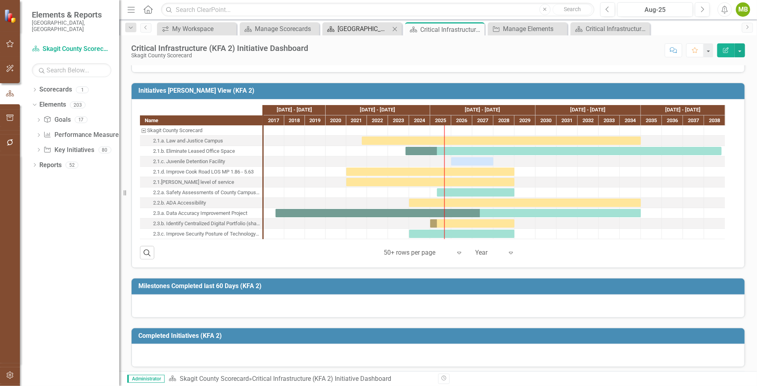
click at [361, 27] on div "[GEOGRAPHIC_DATA] Page" at bounding box center [364, 29] width 52 height 10
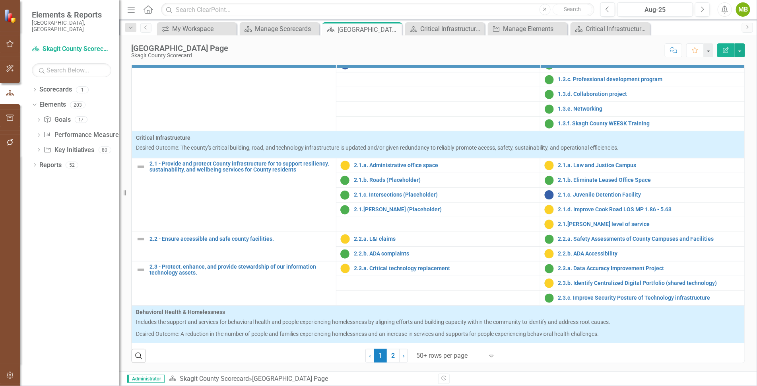
scroll to position [215, 0]
